Goal: Information Seeking & Learning: Stay updated

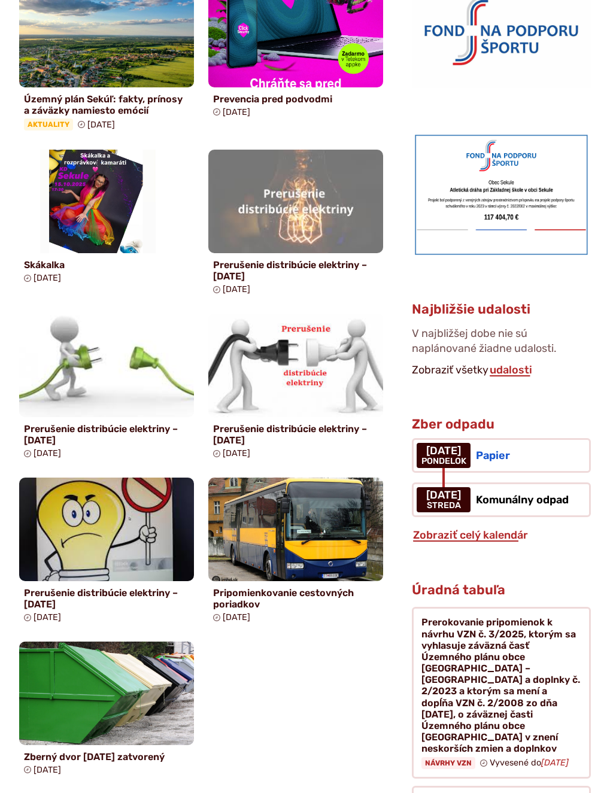
scroll to position [778, 0]
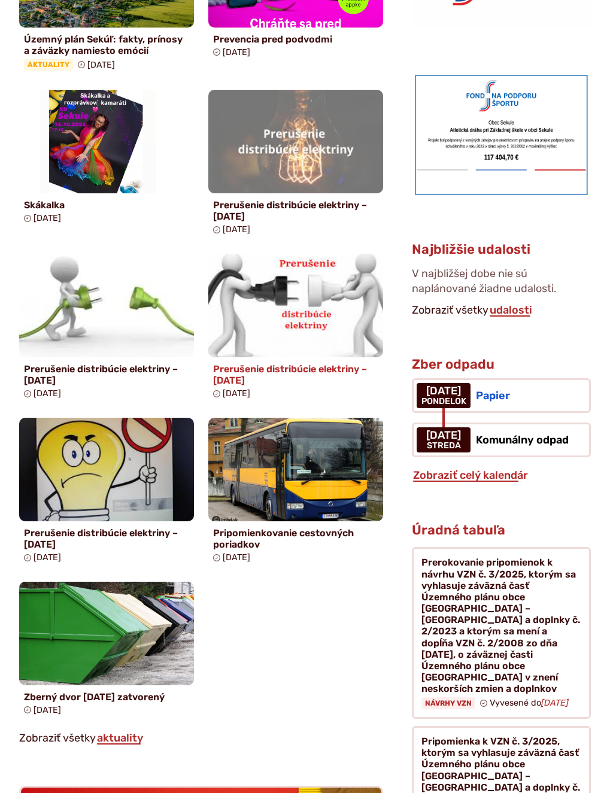
click at [253, 319] on img at bounding box center [295, 305] width 201 height 119
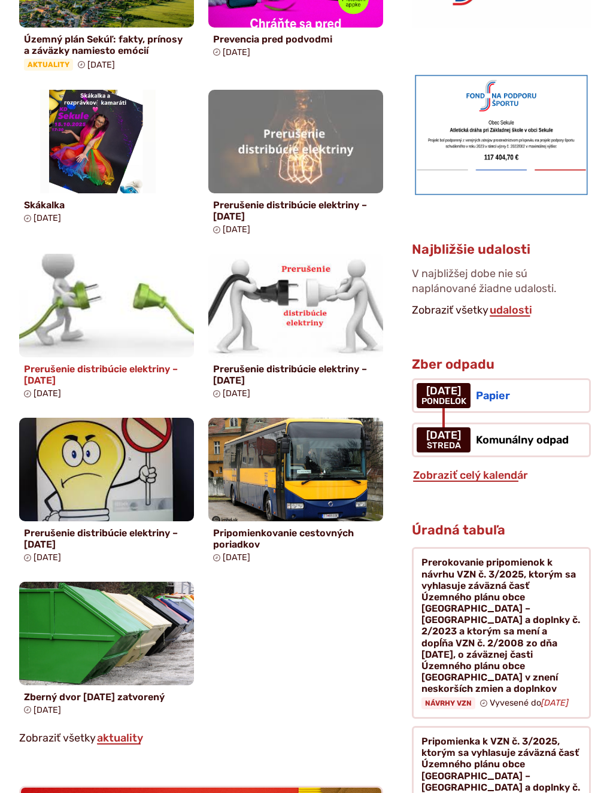
click at [107, 306] on img at bounding box center [106, 305] width 201 height 119
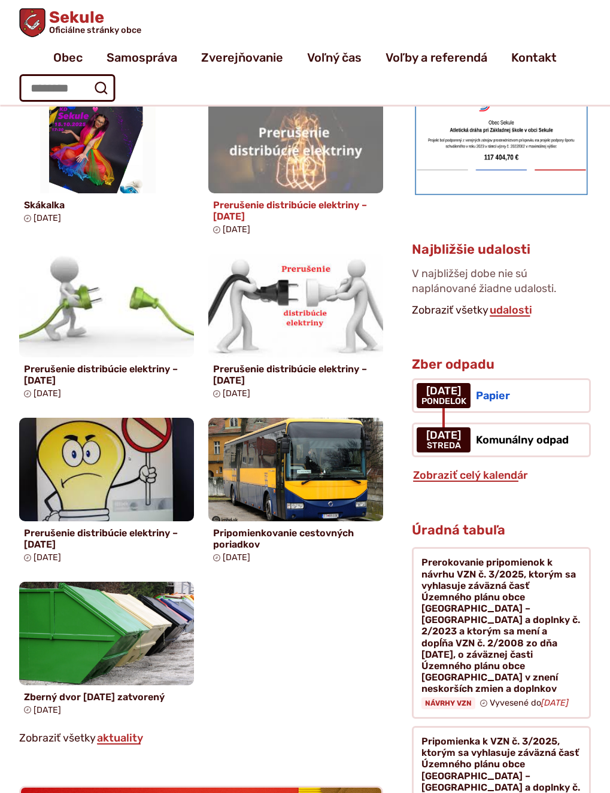
click at [259, 201] on img at bounding box center [295, 142] width 201 height 119
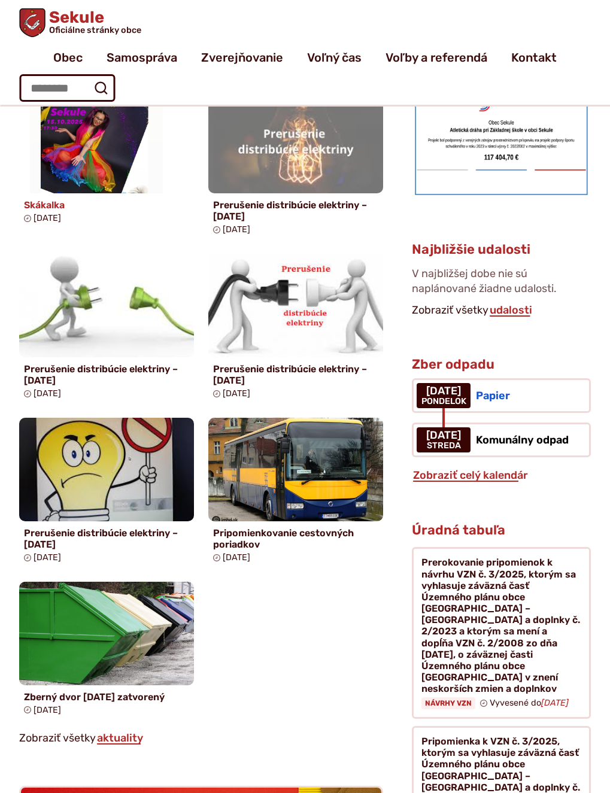
click at [89, 201] on img at bounding box center [106, 142] width 201 height 119
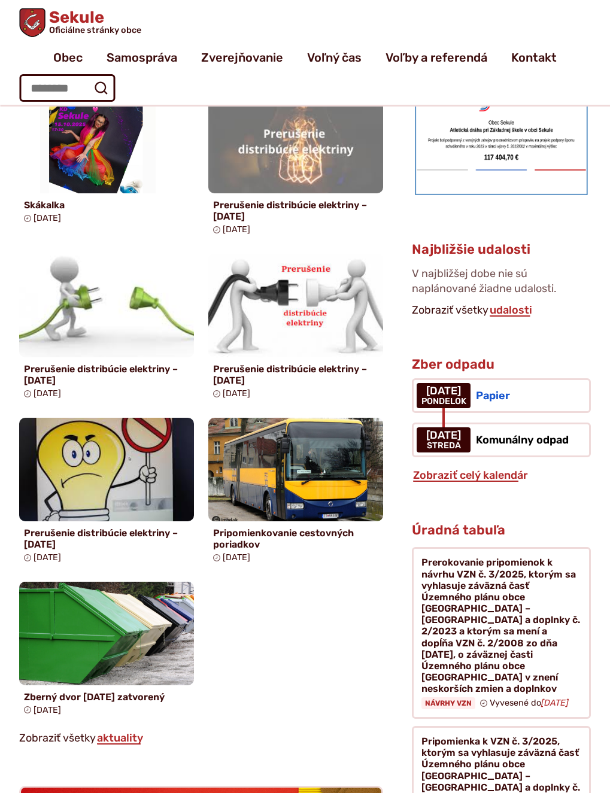
click at [93, 56] on h4 "Územný plán Sekúľ: fakty, prínosy a záväzky namiesto emócií" at bounding box center [106, 45] width 165 height 23
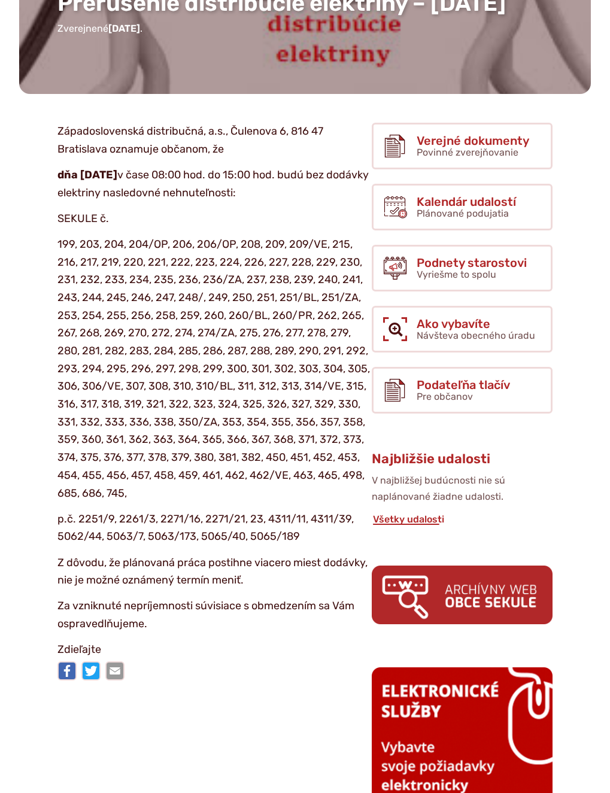
scroll to position [120, 0]
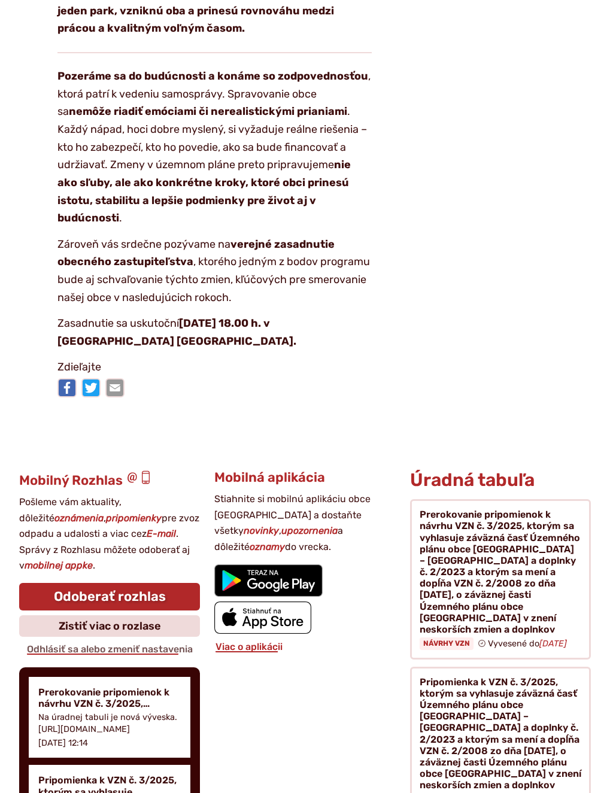
scroll to position [2994, 0]
